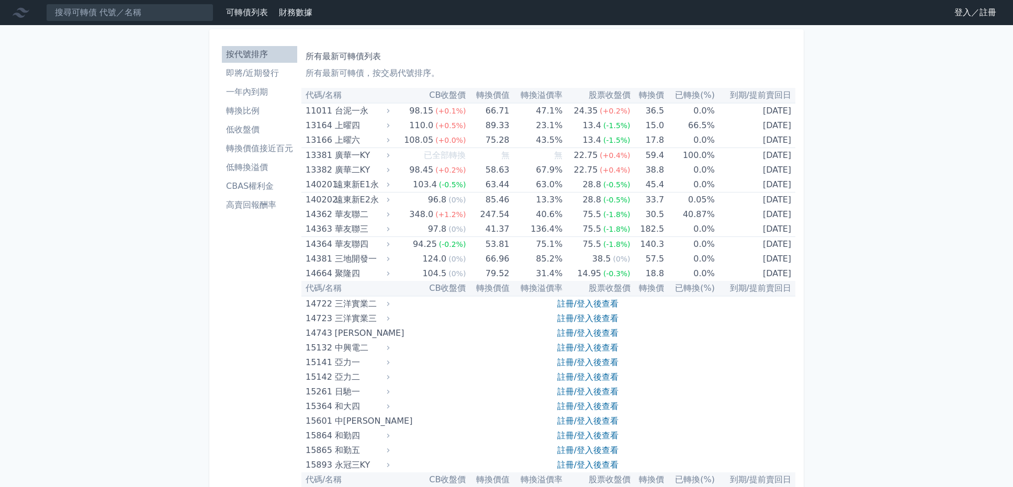
click at [978, 13] on link "登入／註冊" at bounding box center [975, 12] width 59 height 17
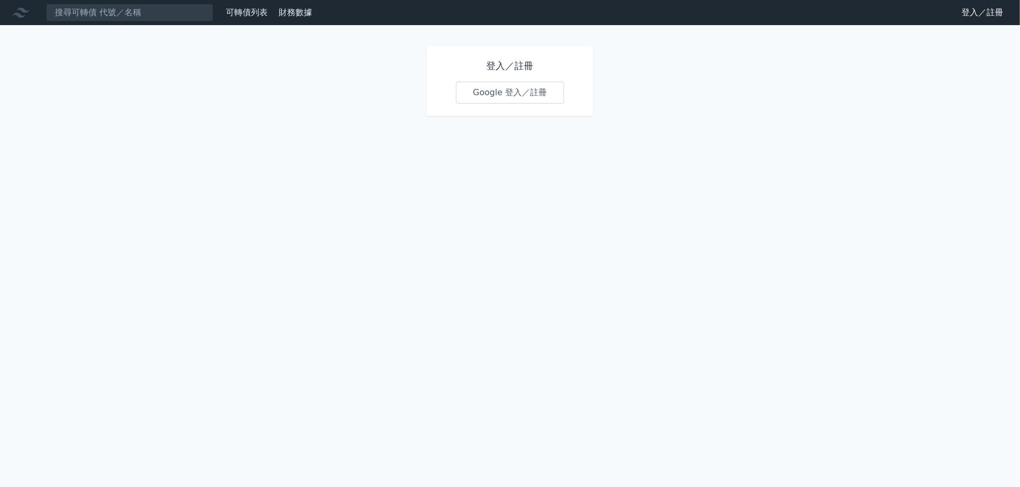
click at [507, 94] on link "Google 登入／註冊" at bounding box center [510, 93] width 109 height 22
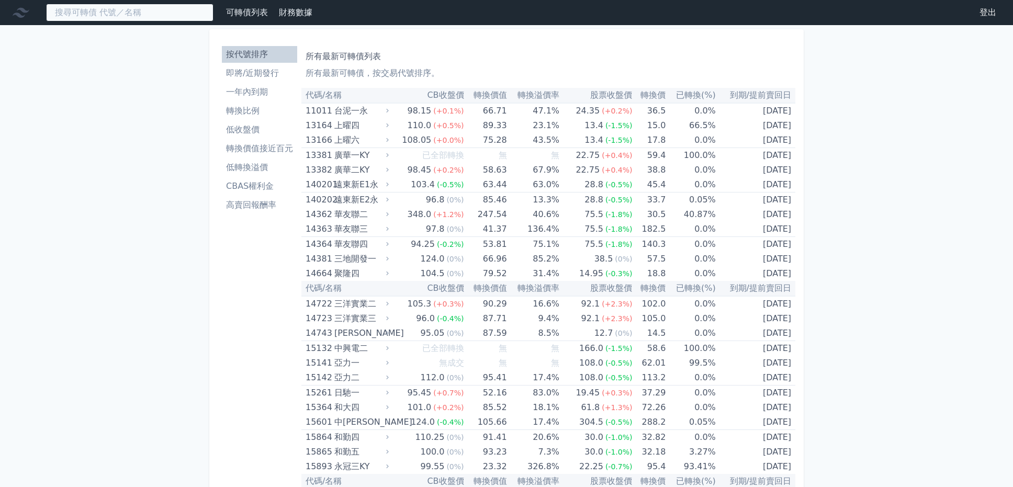
click at [132, 8] on input at bounding box center [129, 13] width 167 height 18
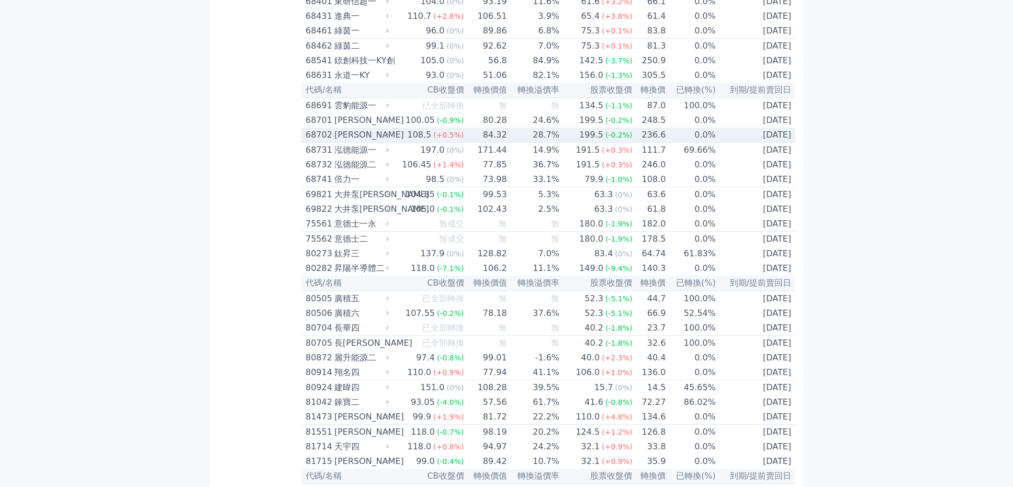
scroll to position [5408, 0]
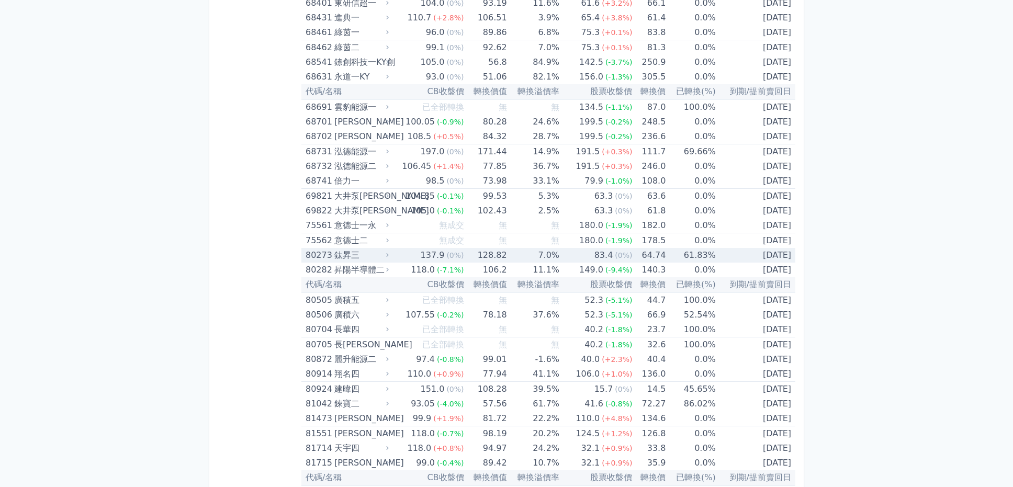
click at [665, 248] on td "61.83%" at bounding box center [690, 255] width 50 height 15
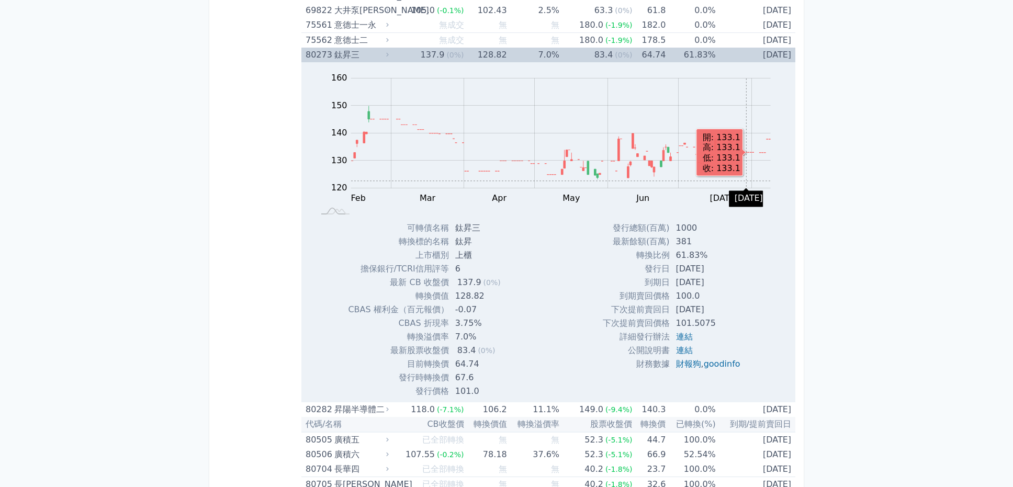
scroll to position [5617, 0]
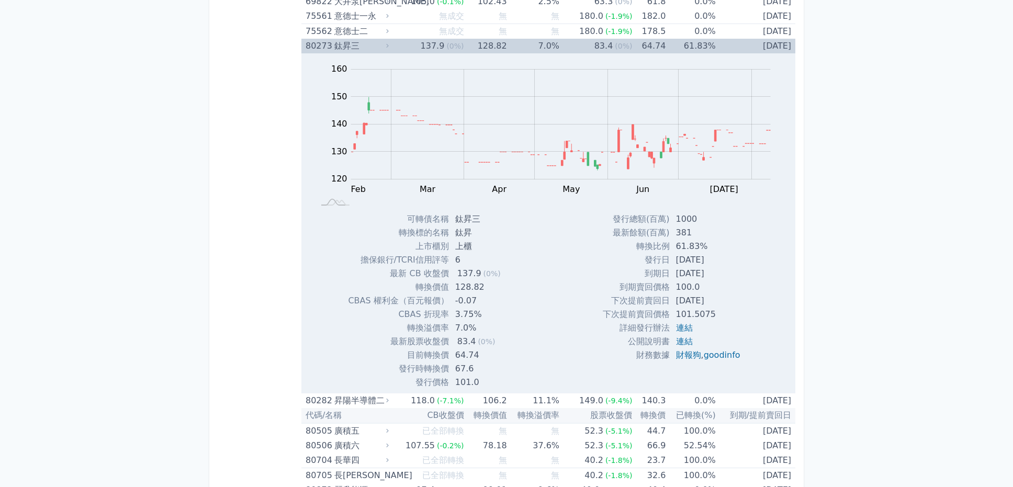
click at [306, 39] on div "80273" at bounding box center [318, 46] width 26 height 15
